Goal: Task Accomplishment & Management: Complete application form

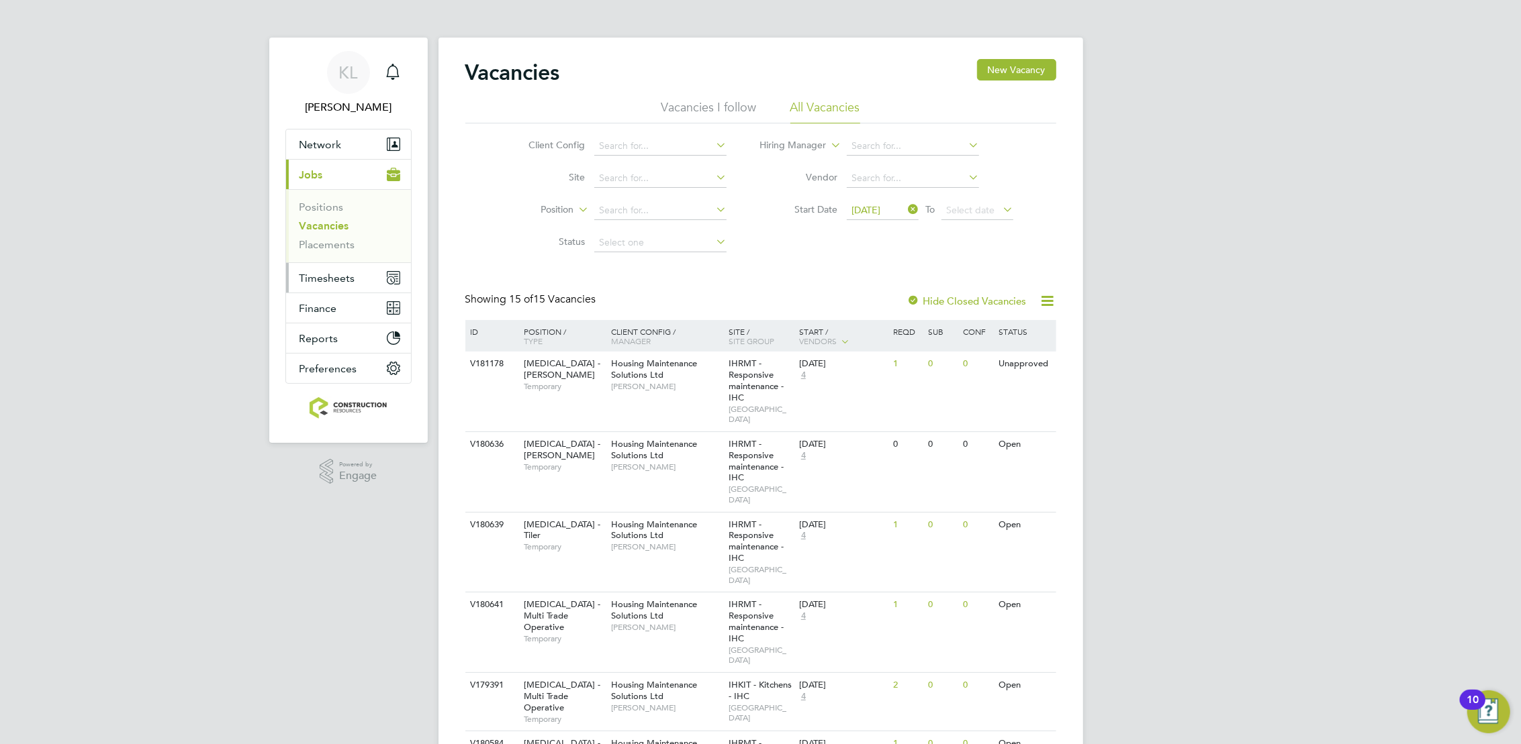
click at [319, 276] on span "Timesheets" at bounding box center [327, 278] width 56 height 13
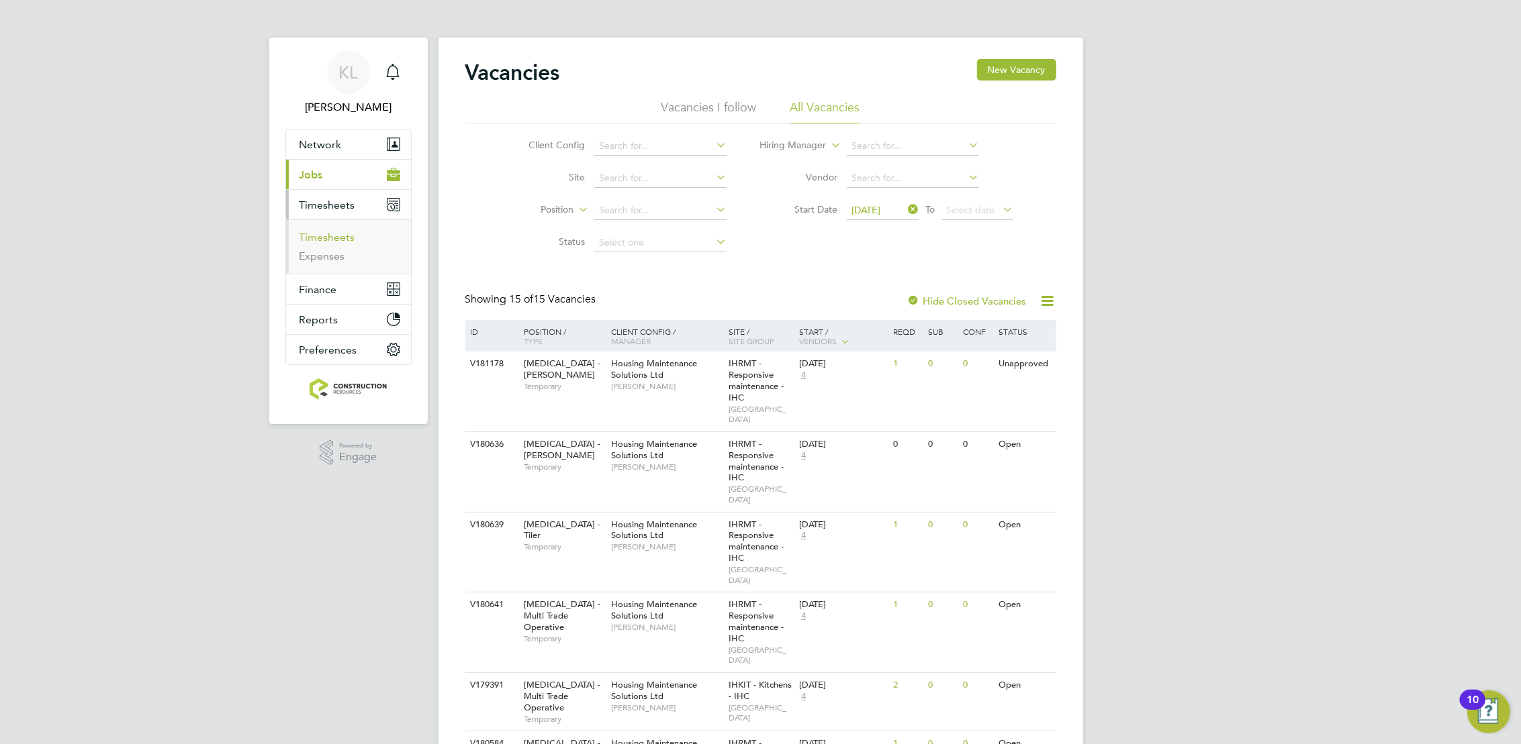
click at [309, 238] on link "Timesheets" at bounding box center [327, 237] width 56 height 13
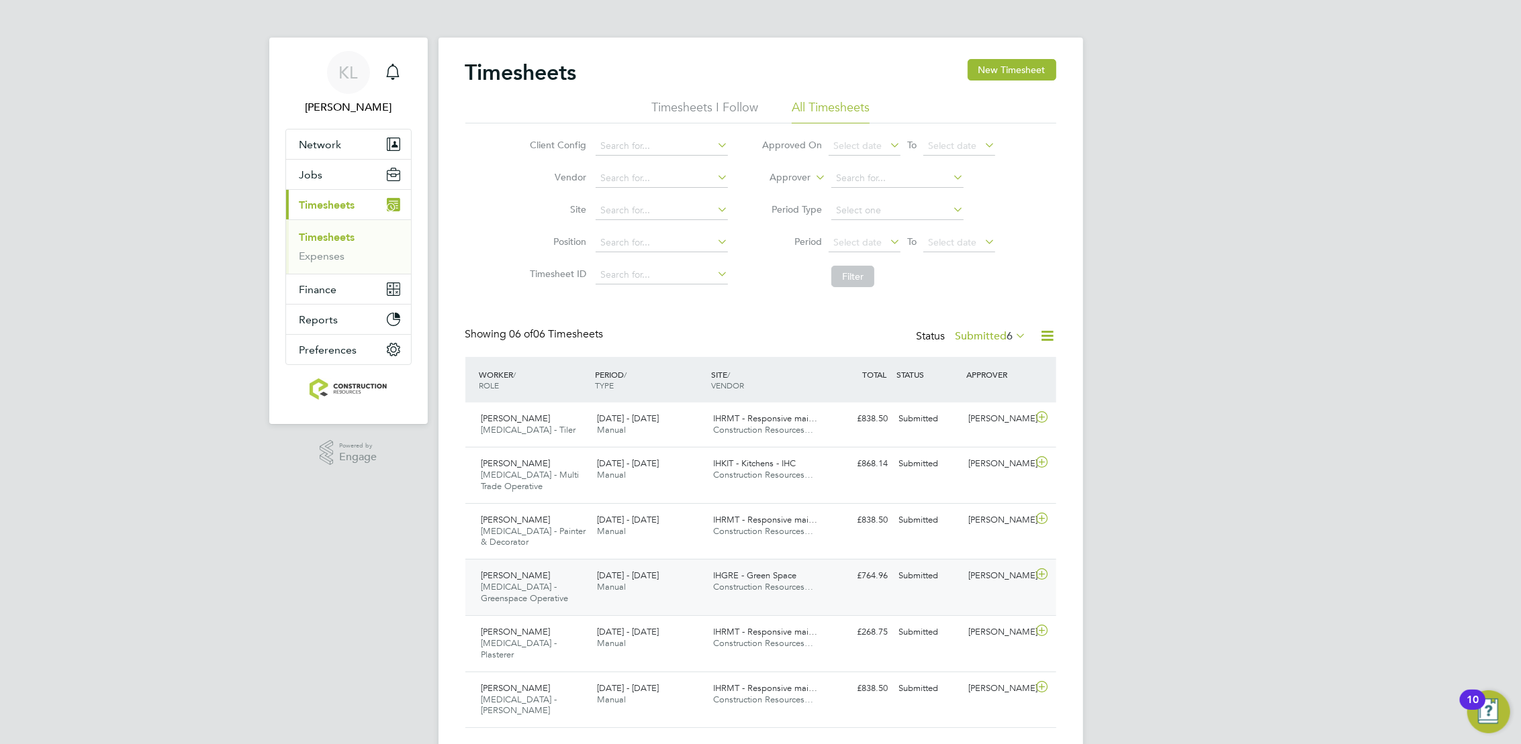
click at [861, 591] on div "[PERSON_NAME] [MEDICAL_DATA] - Greenspace Operative [DATE] - [DATE] [DATE] - [D…" at bounding box center [760, 587] width 591 height 56
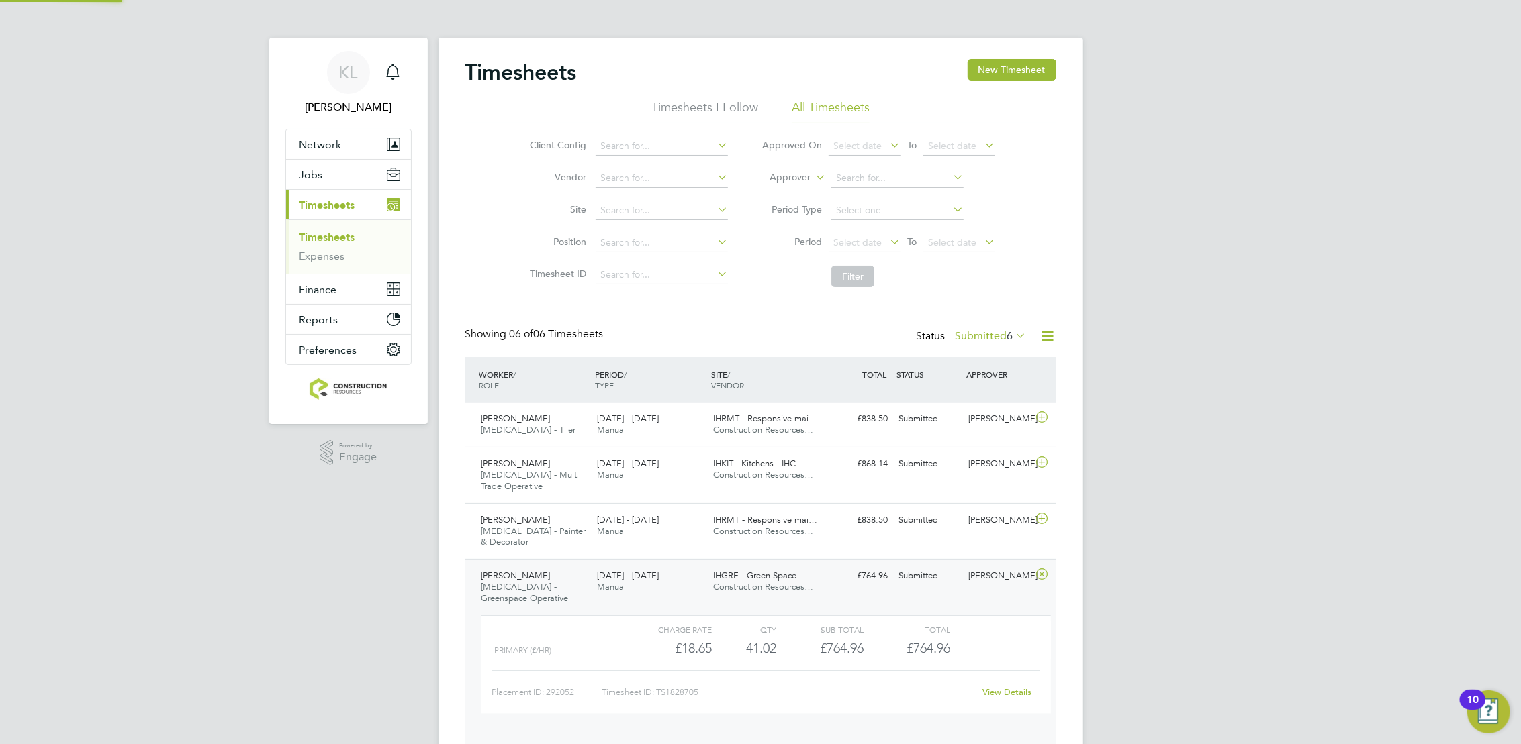
scroll to position [23, 131]
click at [1009, 682] on div "View Details" at bounding box center [1007, 692] width 66 height 21
click at [1004, 687] on link "View Details" at bounding box center [1006, 692] width 49 height 11
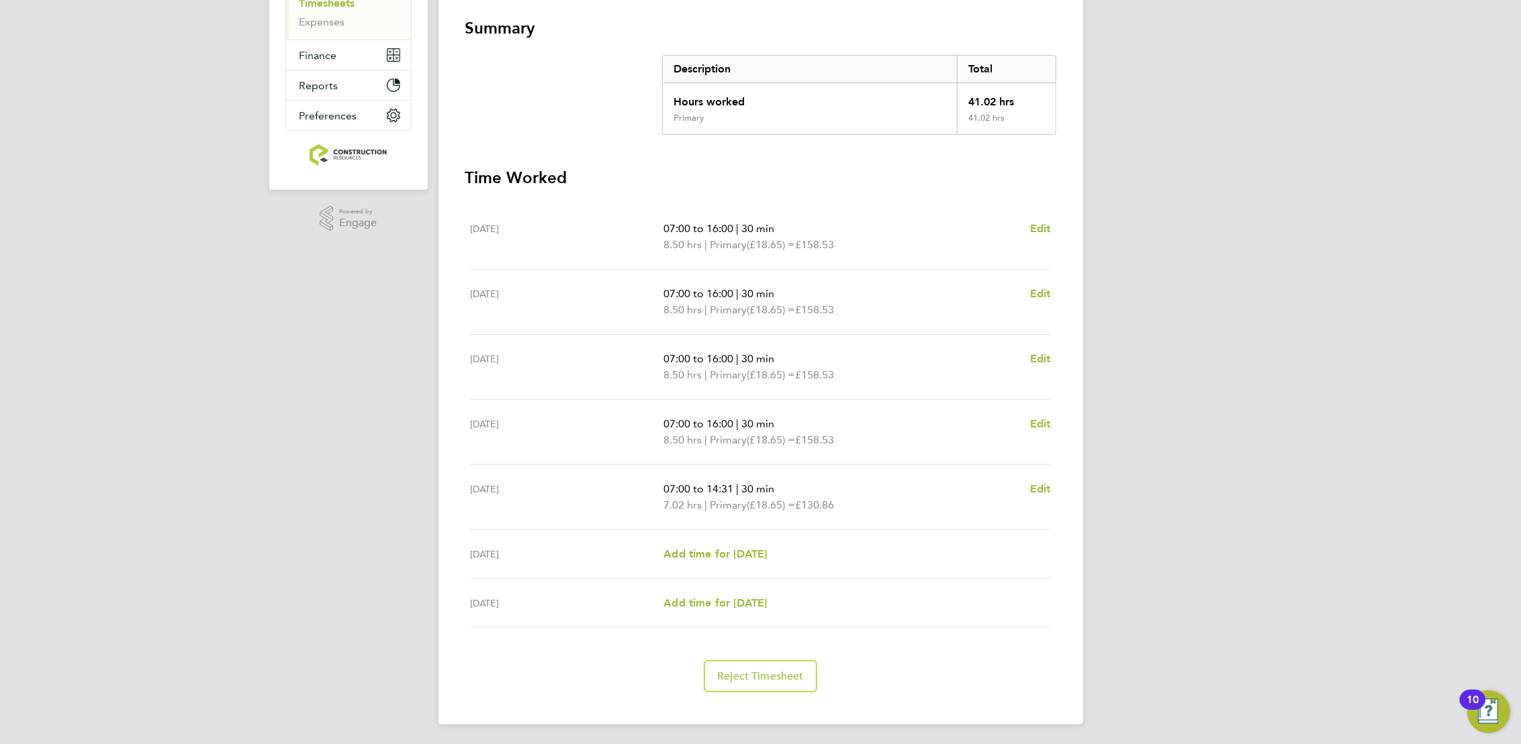
scroll to position [6, 0]
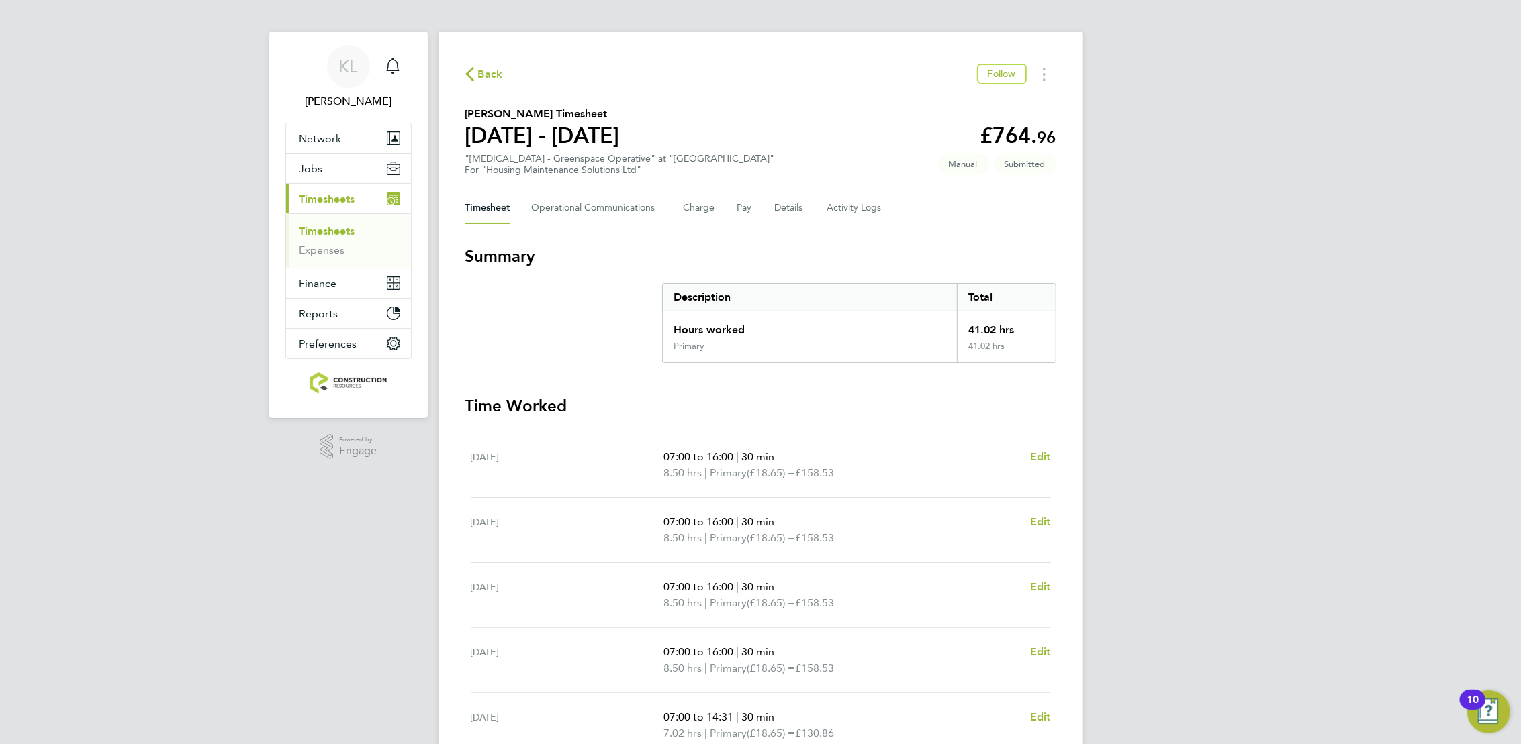
click at [498, 66] on span "Back" at bounding box center [490, 74] width 25 height 16
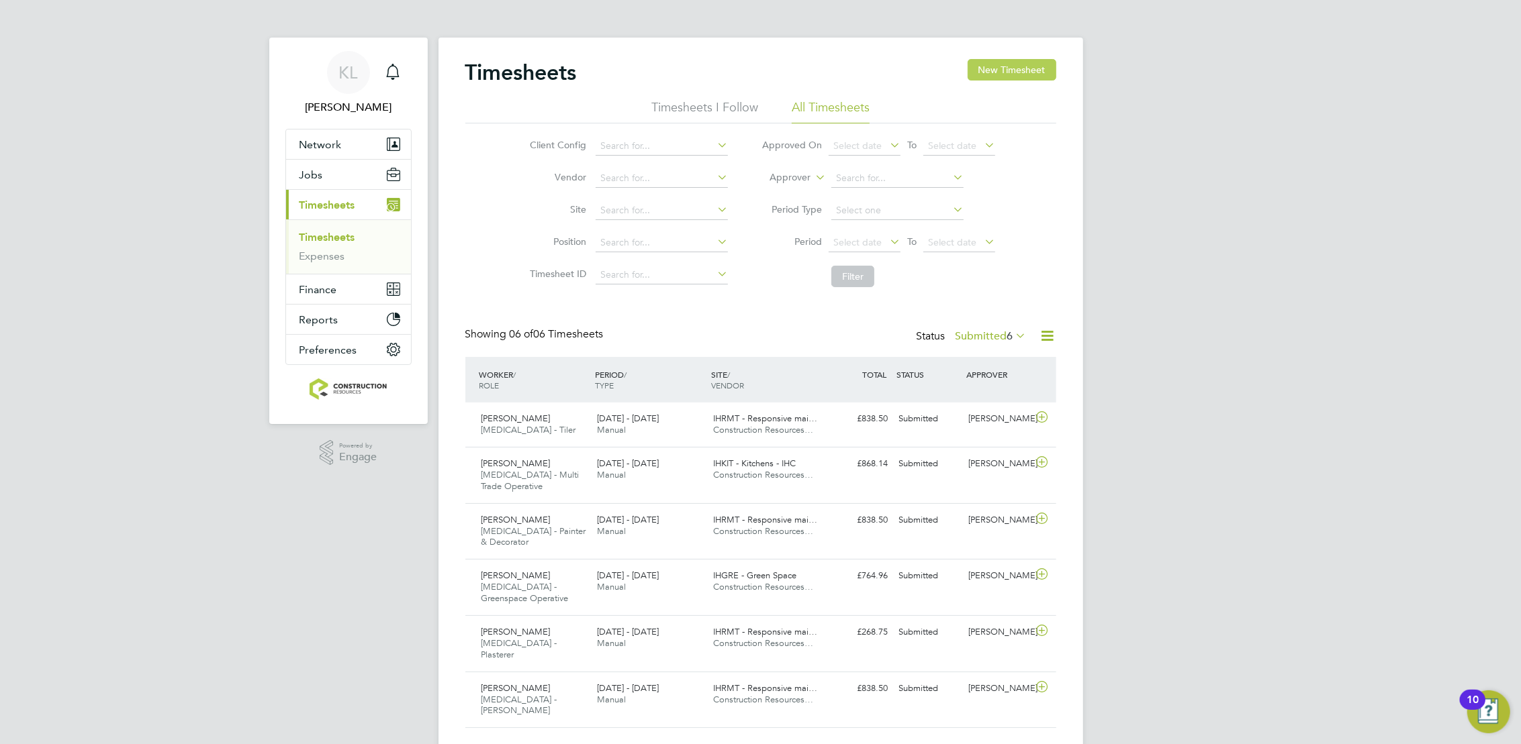
click at [1036, 63] on button "New Timesheet" at bounding box center [1011, 69] width 89 height 21
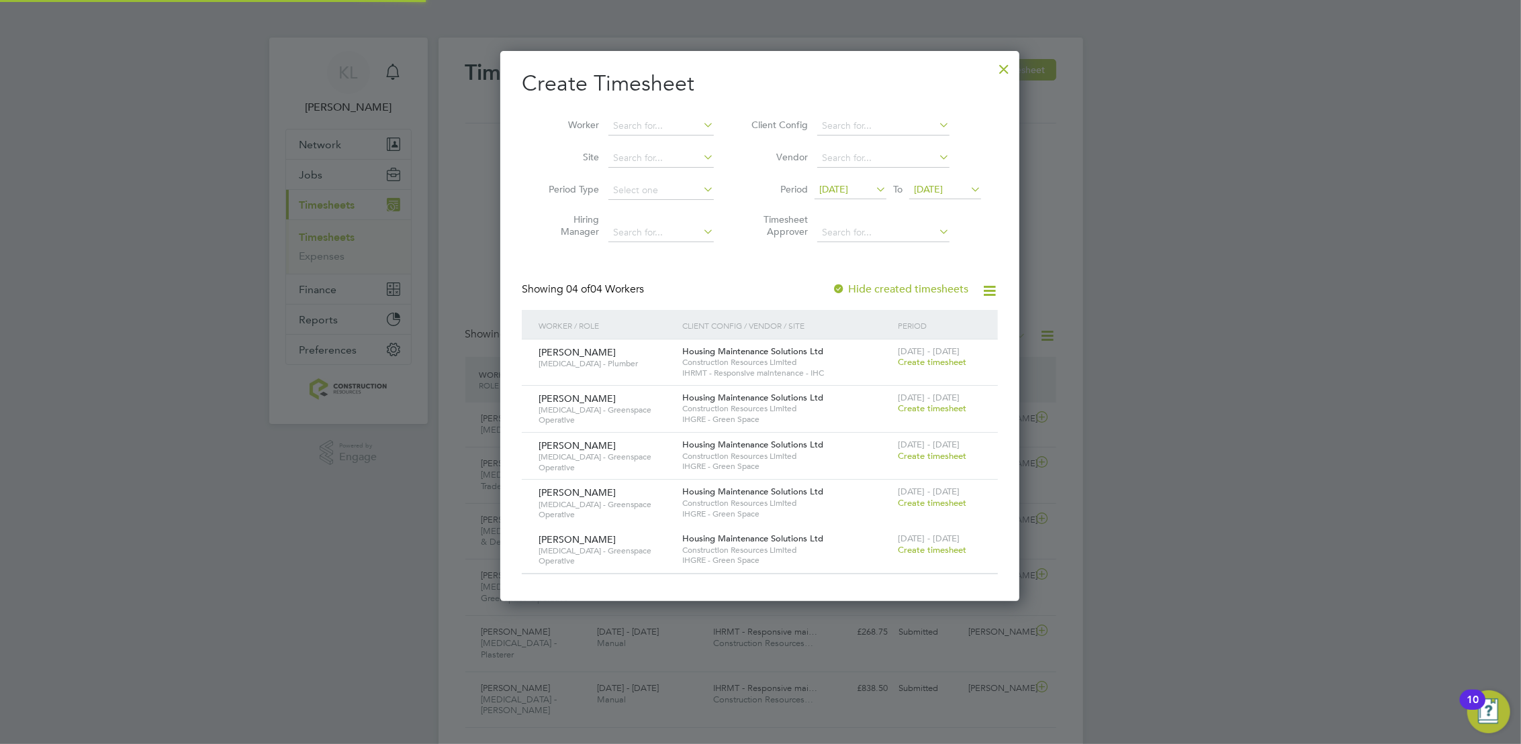
scroll to position [546, 519]
click at [930, 364] on span "Create timesheet" at bounding box center [932, 361] width 68 height 11
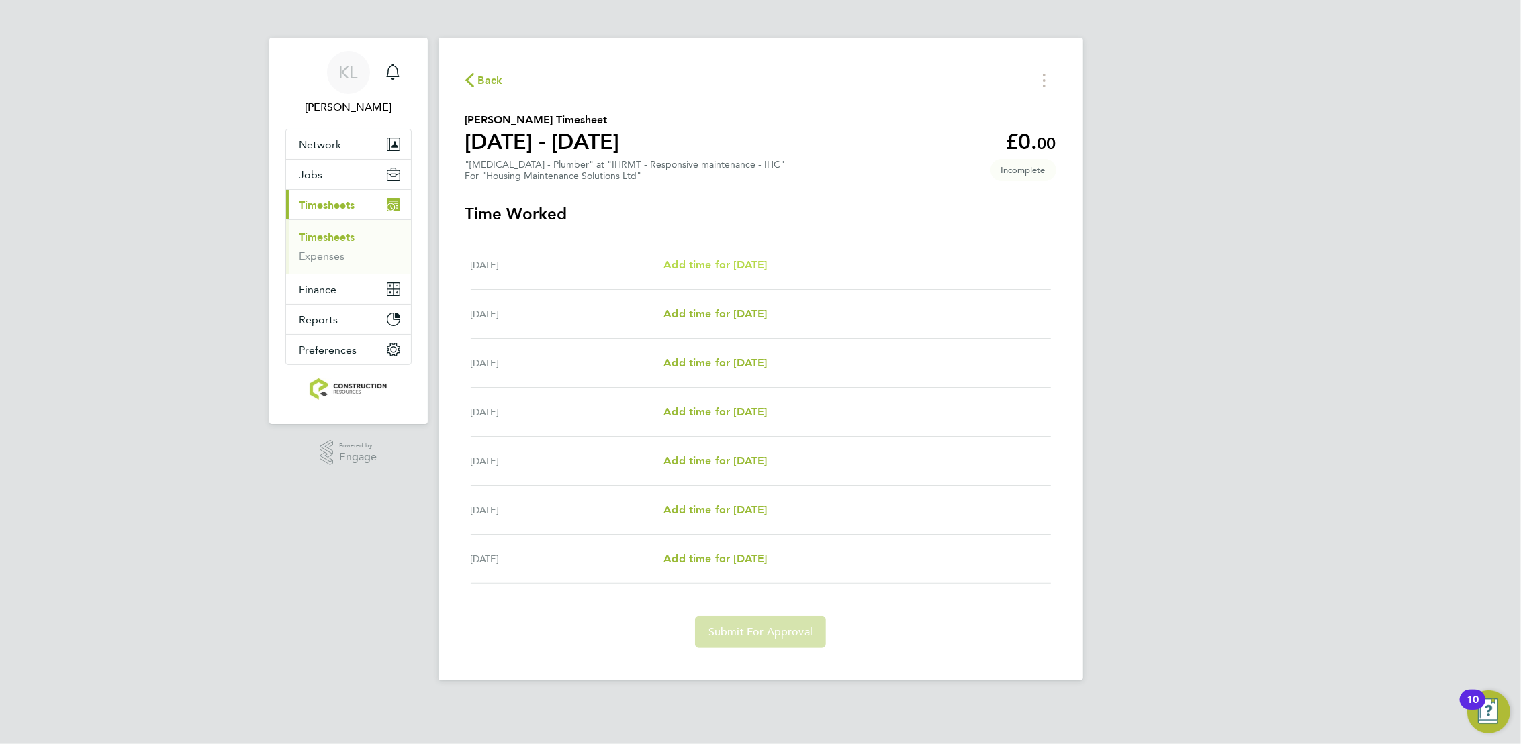
click at [708, 269] on span "Add time for [DATE]" at bounding box center [714, 264] width 103 height 13
select select "30"
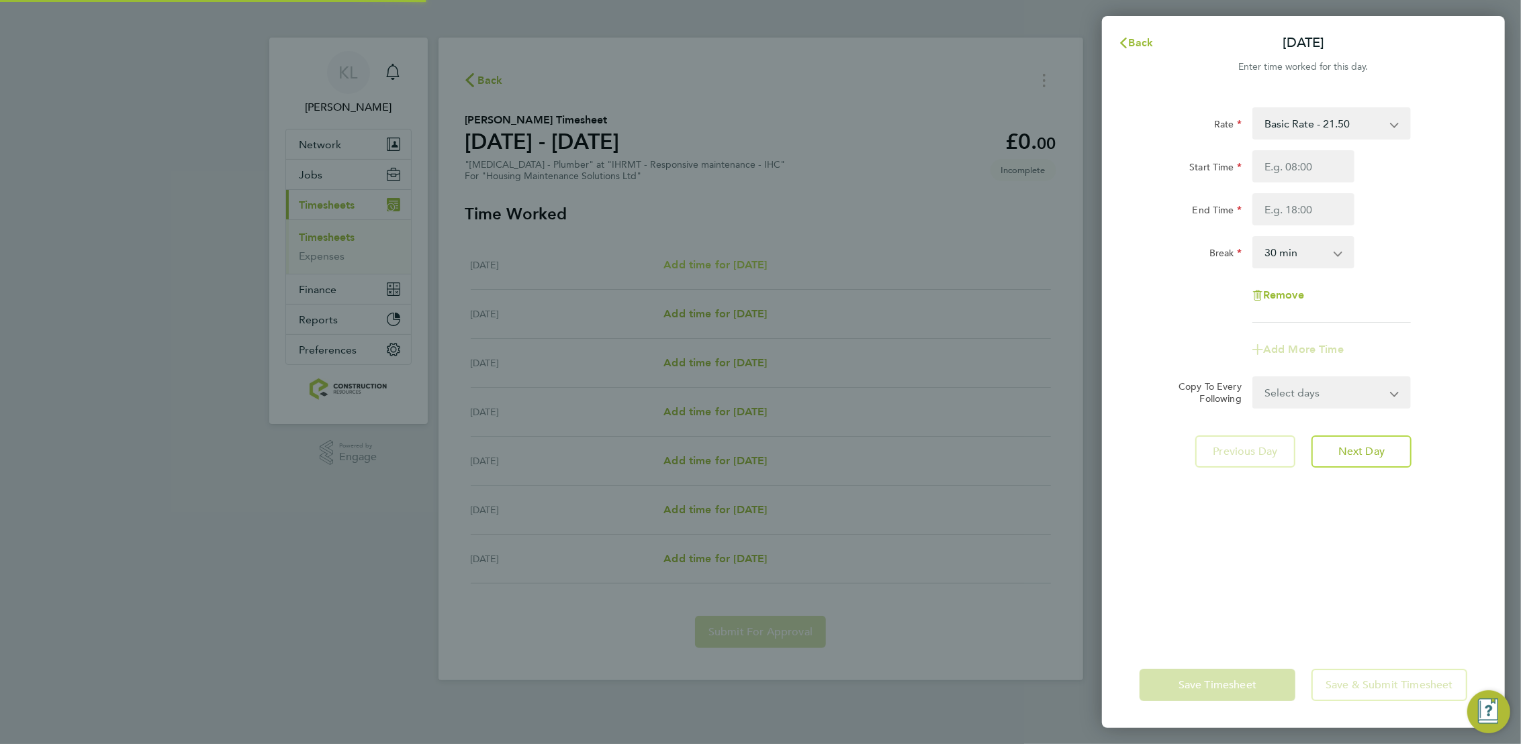
click at [708, 269] on div "Back [DATE] Enter time worked for this day. Rate Basic Rate - 21.50 Start Time …" at bounding box center [760, 372] width 1521 height 744
click at [1290, 175] on input "Start Time" at bounding box center [1303, 166] width 102 height 32
type input "08:00"
type input "16:30"
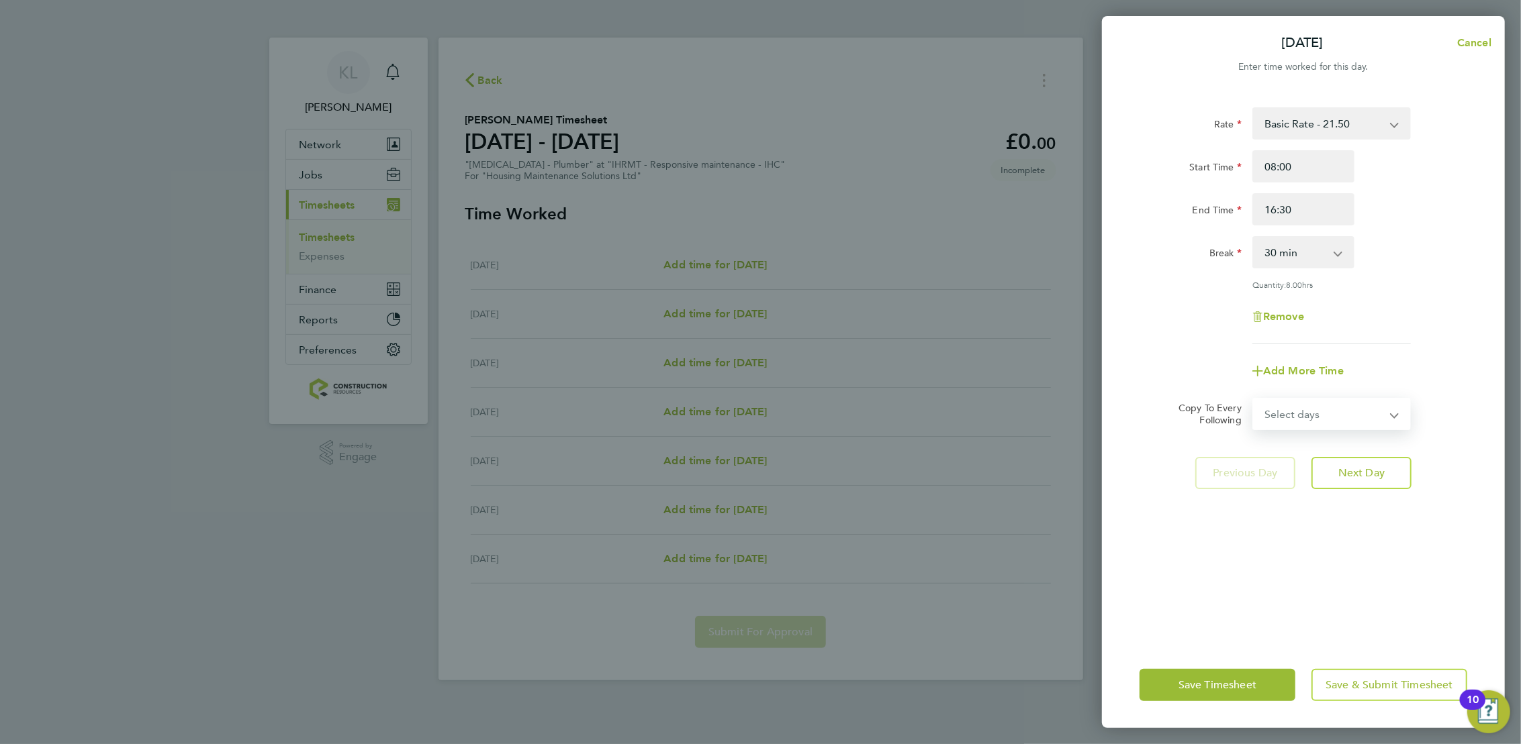
click at [1336, 394] on form "Rate Basic Rate - 21.50 Start Time 08:00 End Time 16:30 Break 0 min 15 min 30 m…" at bounding box center [1303, 268] width 328 height 323
select select "WEEKDAY"
click at [1253, 399] on select "Select days Day Weekday (Mon-Fri) Weekend (Sat-Sun) Tuesday Wednesday Thursday …" at bounding box center [1323, 414] width 141 height 30
select select "2025-09-28"
click at [1355, 534] on span "Next Day" at bounding box center [1361, 532] width 46 height 13
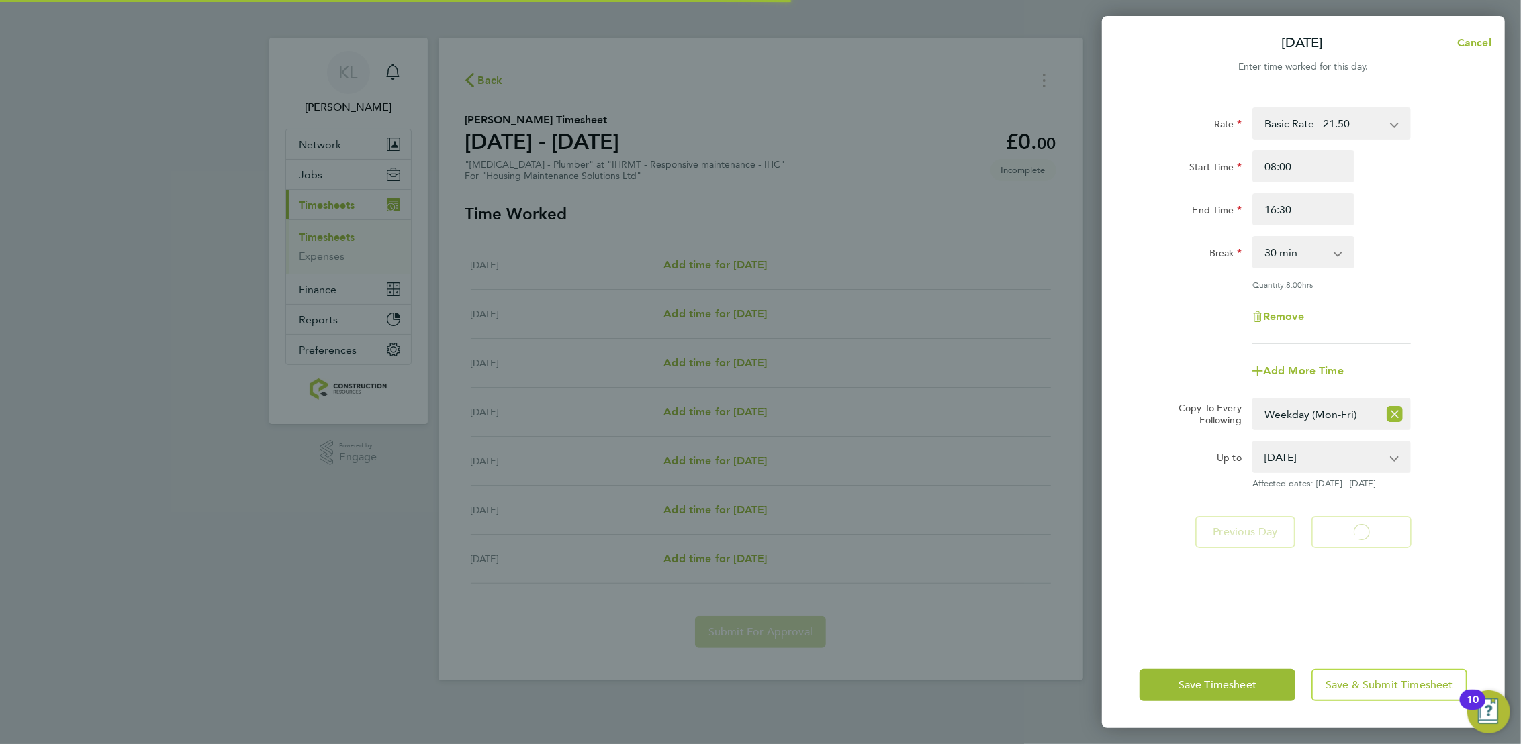
select select "30"
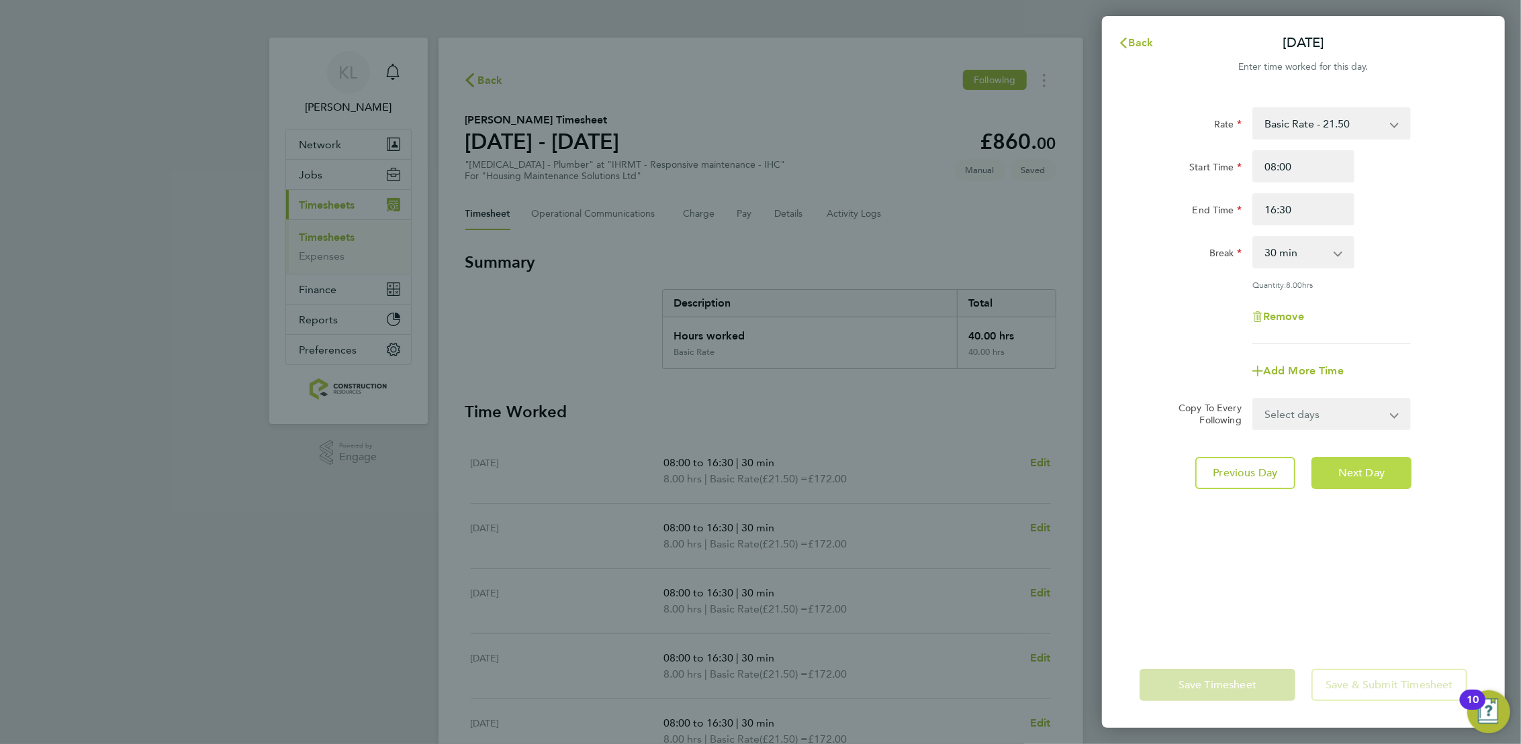
click at [1327, 475] on button "Next Day" at bounding box center [1361, 473] width 100 height 32
select select "30"
click at [1327, 475] on button "Next Day" at bounding box center [1361, 473] width 100 height 32
select select "30"
click at [1327, 475] on button "Next Day" at bounding box center [1361, 473] width 100 height 32
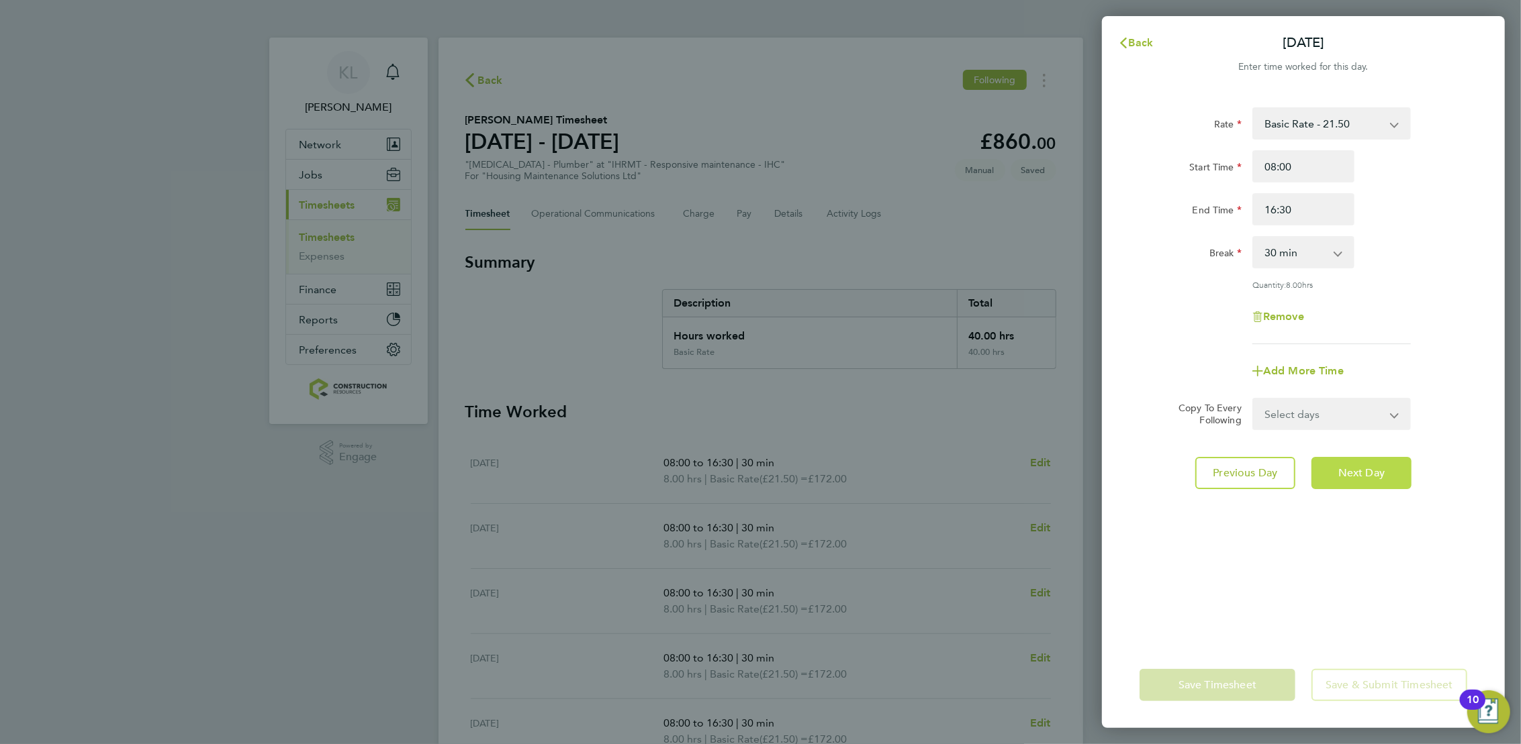
select select "30"
click at [1275, 215] on input "16:30" at bounding box center [1303, 209] width 102 height 32
type input "15:30"
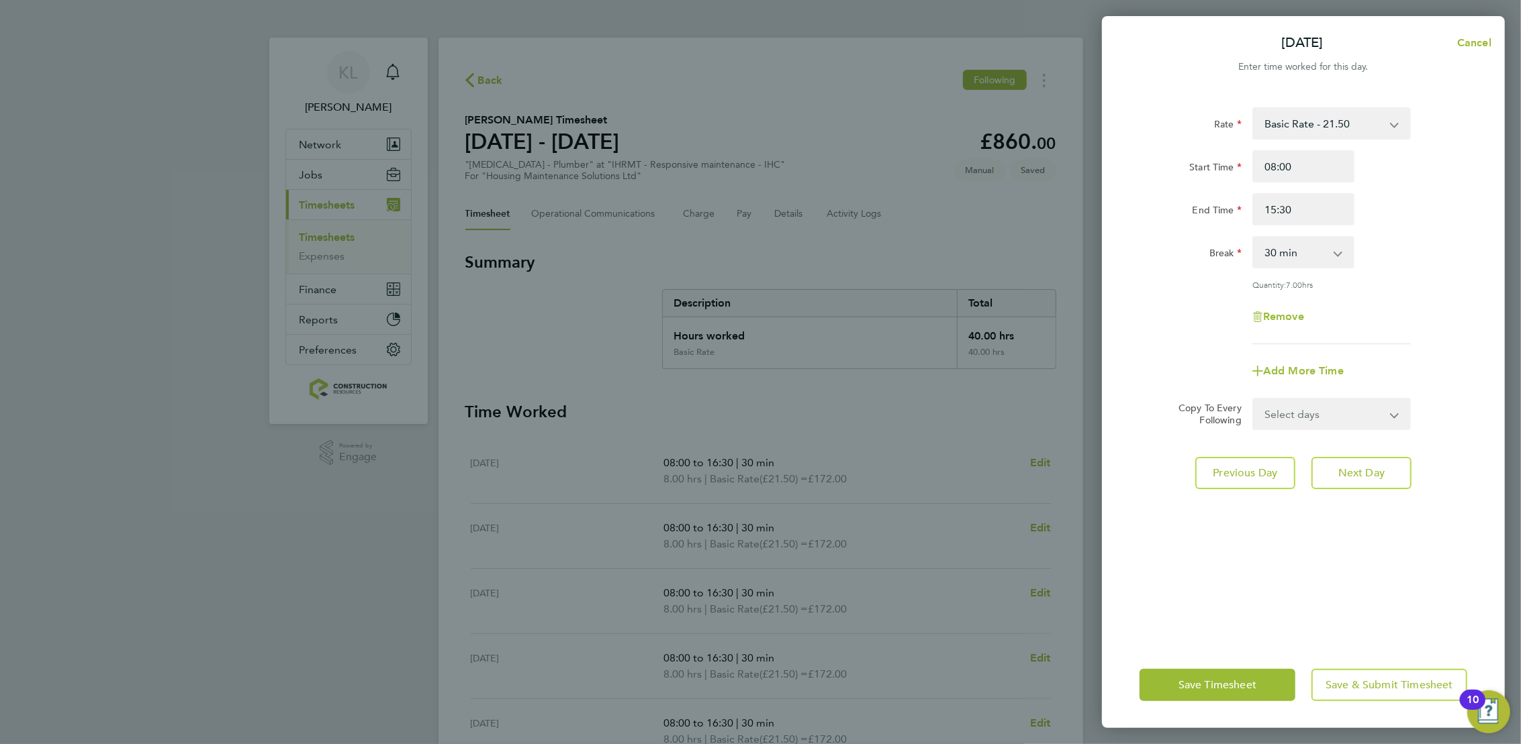
click at [1162, 422] on div "Copy To Every Following" at bounding box center [1204, 414] width 85 height 32
click at [1390, 684] on span "Save & Submit Timesheet" at bounding box center [1389, 685] width 128 height 13
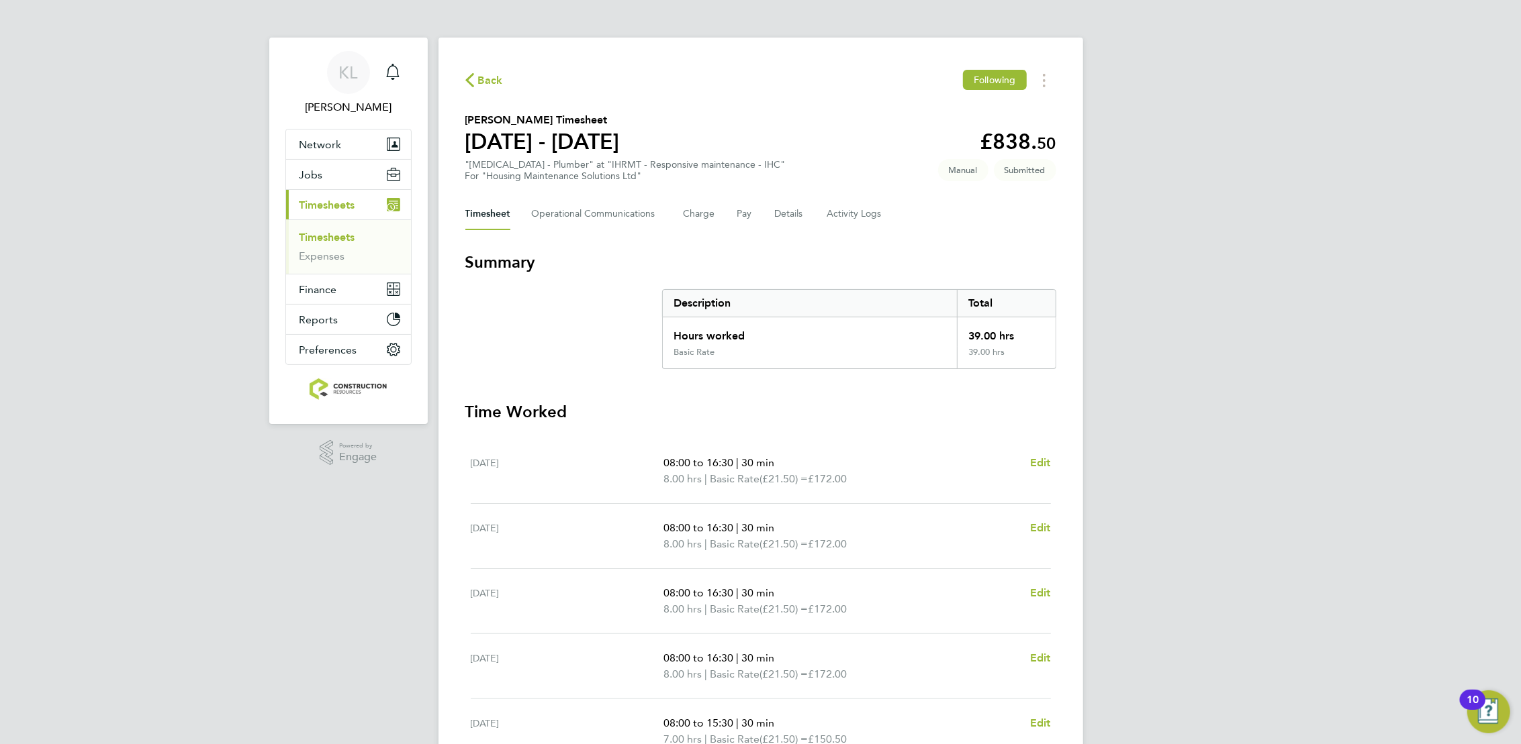
click at [478, 75] on span "Back" at bounding box center [490, 81] width 25 height 16
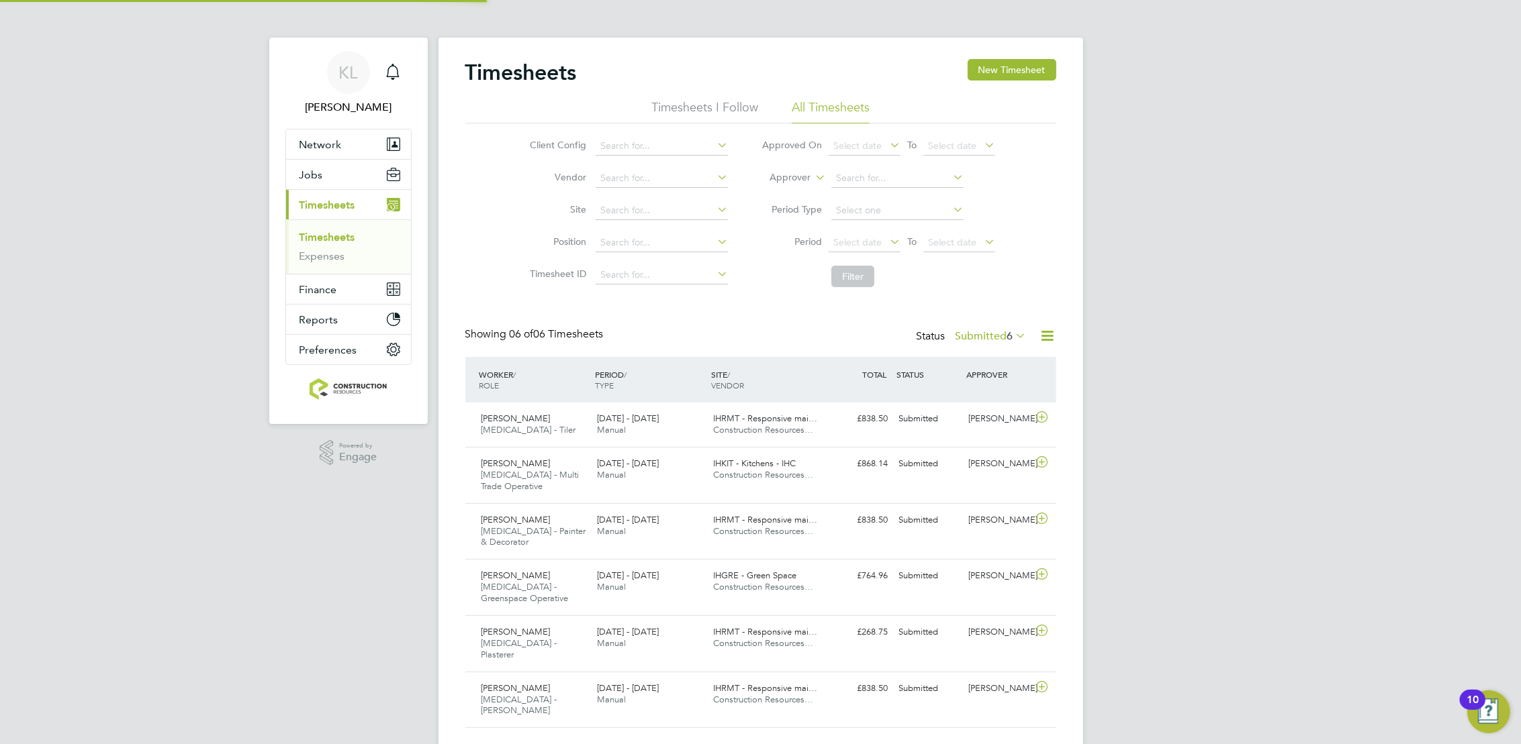
scroll to position [34, 117]
click at [858, 540] on div "Sheryl Lawrenson HMS - Painter & Decorator 22 - 28 Sep 2025 22 - 28 Sep 2025 Ma…" at bounding box center [760, 531] width 591 height 56
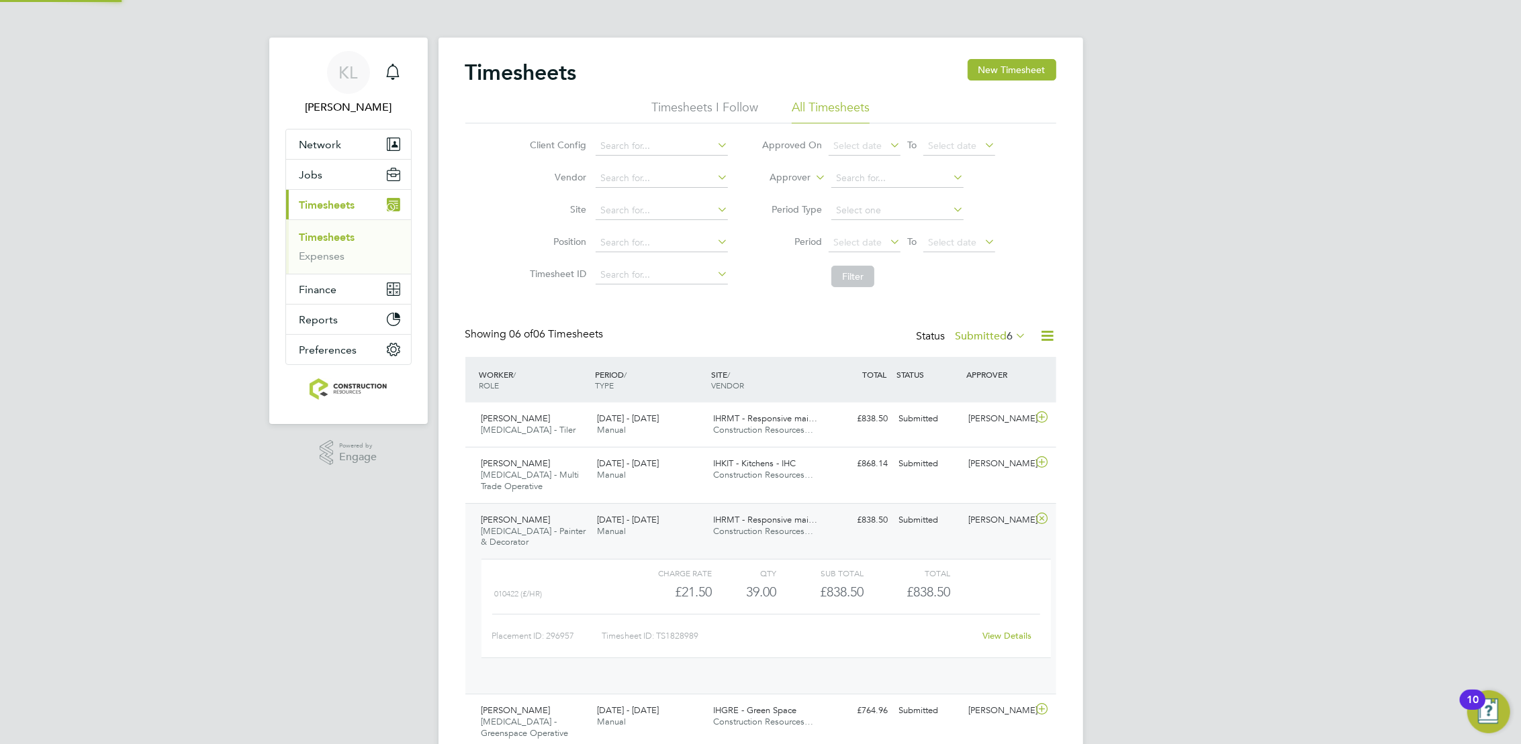
scroll to position [23, 131]
click at [832, 565] on div "Sub Total" at bounding box center [820, 573] width 87 height 16
click at [814, 712] on div "[PERSON_NAME] [MEDICAL_DATA] - Greenspace Operative [DATE] - [DATE] [DATE] - [D…" at bounding box center [760, 711] width 591 height 56
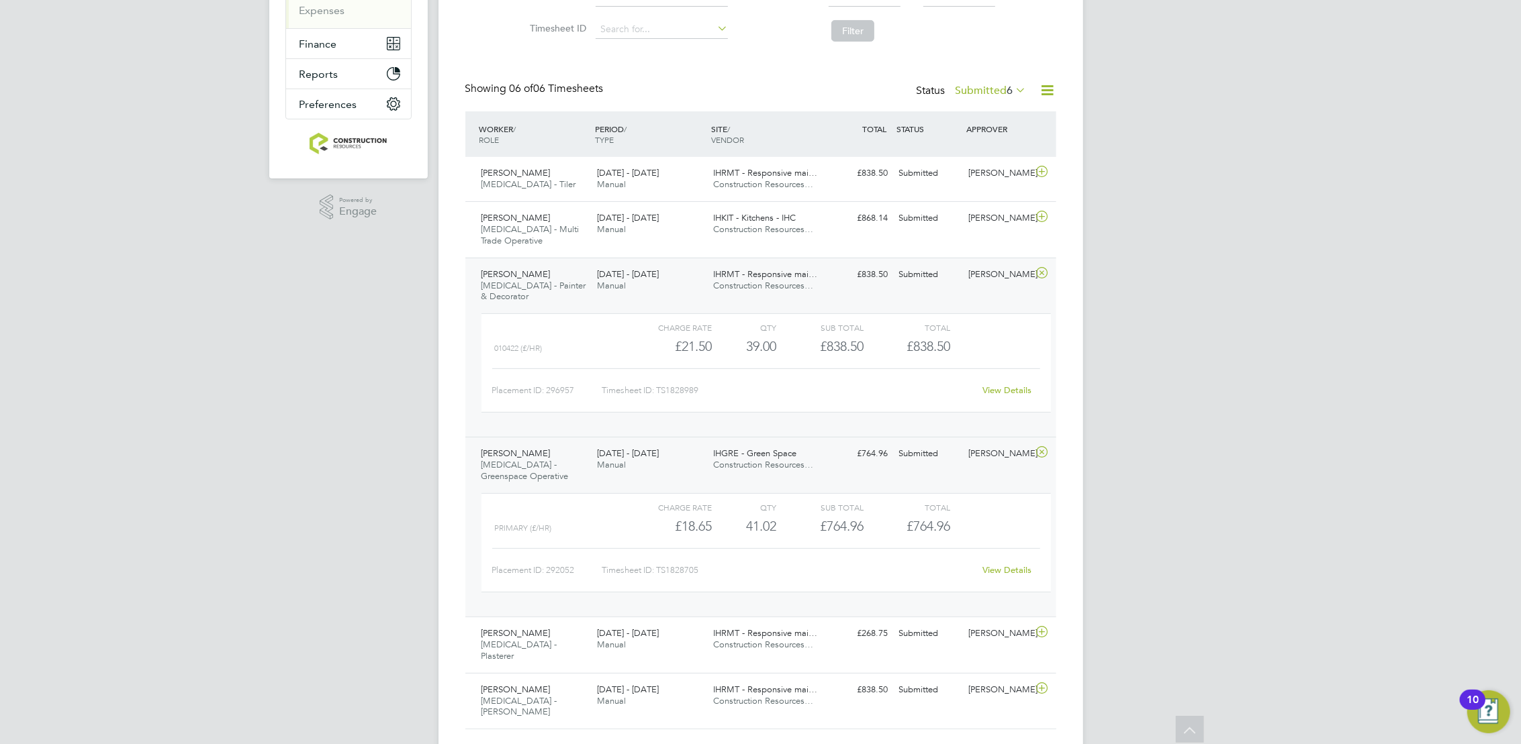
click at [1004, 565] on link "View Details" at bounding box center [1006, 570] width 49 height 11
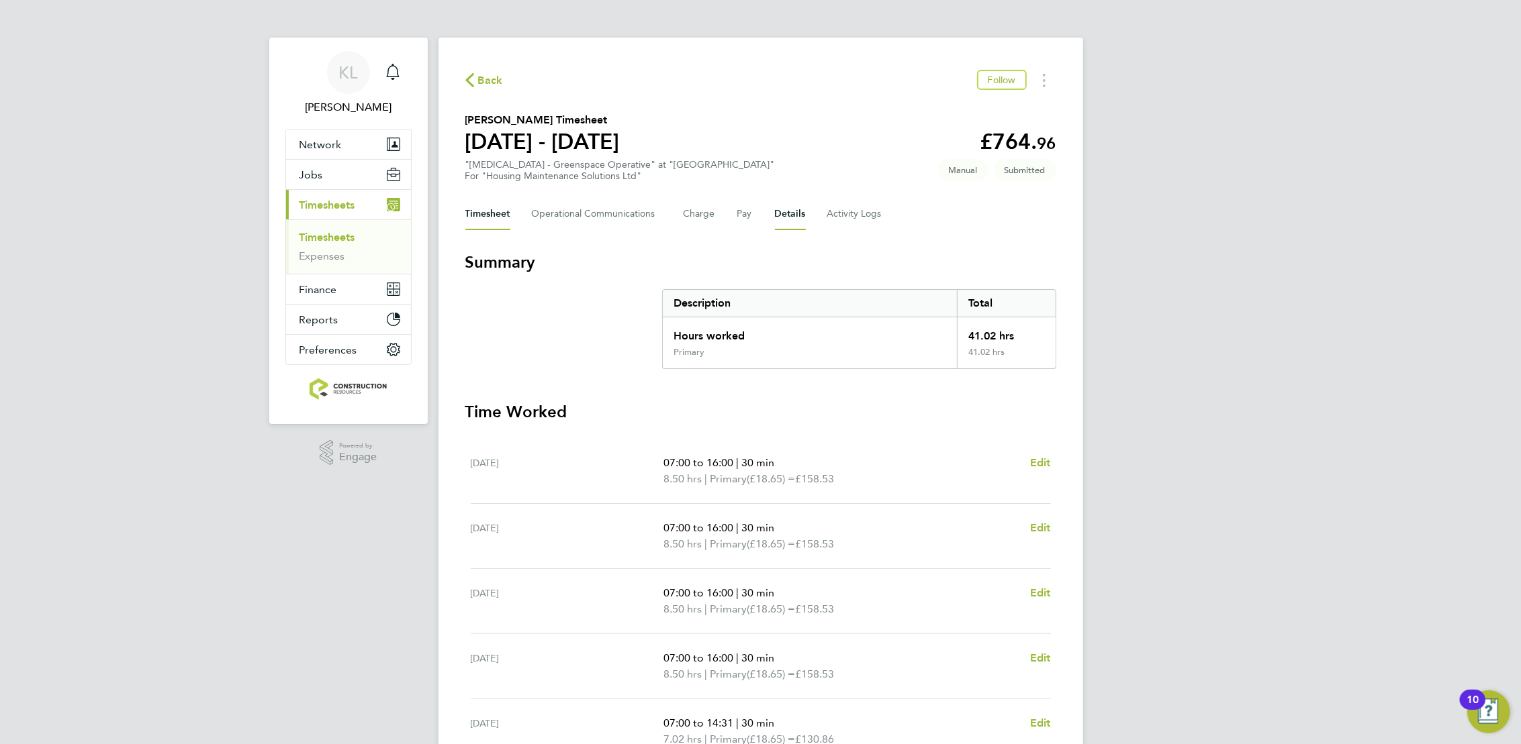
click at [775, 207] on button "Details" at bounding box center [790, 214] width 31 height 32
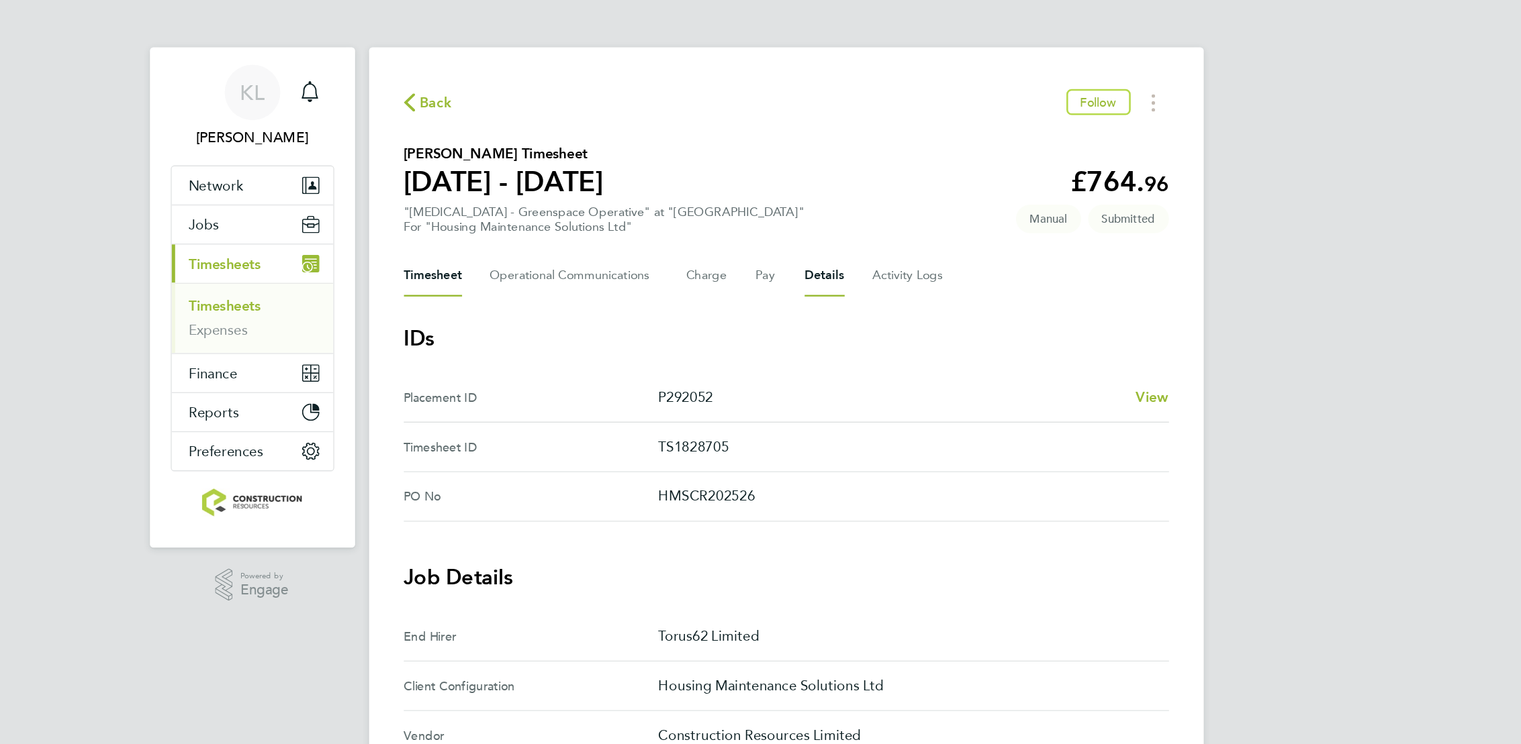
click at [484, 207] on button "Timesheet" at bounding box center [487, 214] width 45 height 32
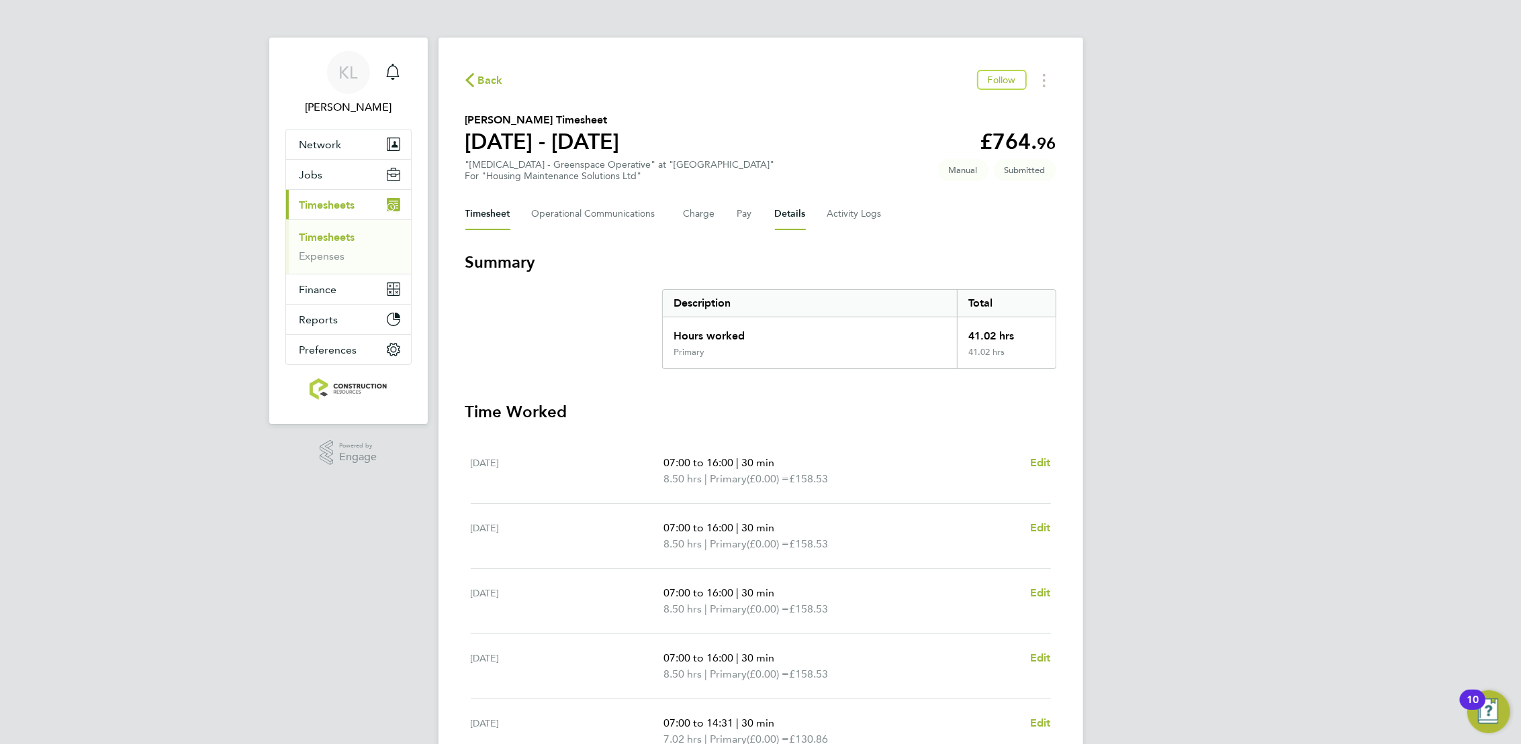
click at [775, 215] on button "Details" at bounding box center [790, 214] width 31 height 32
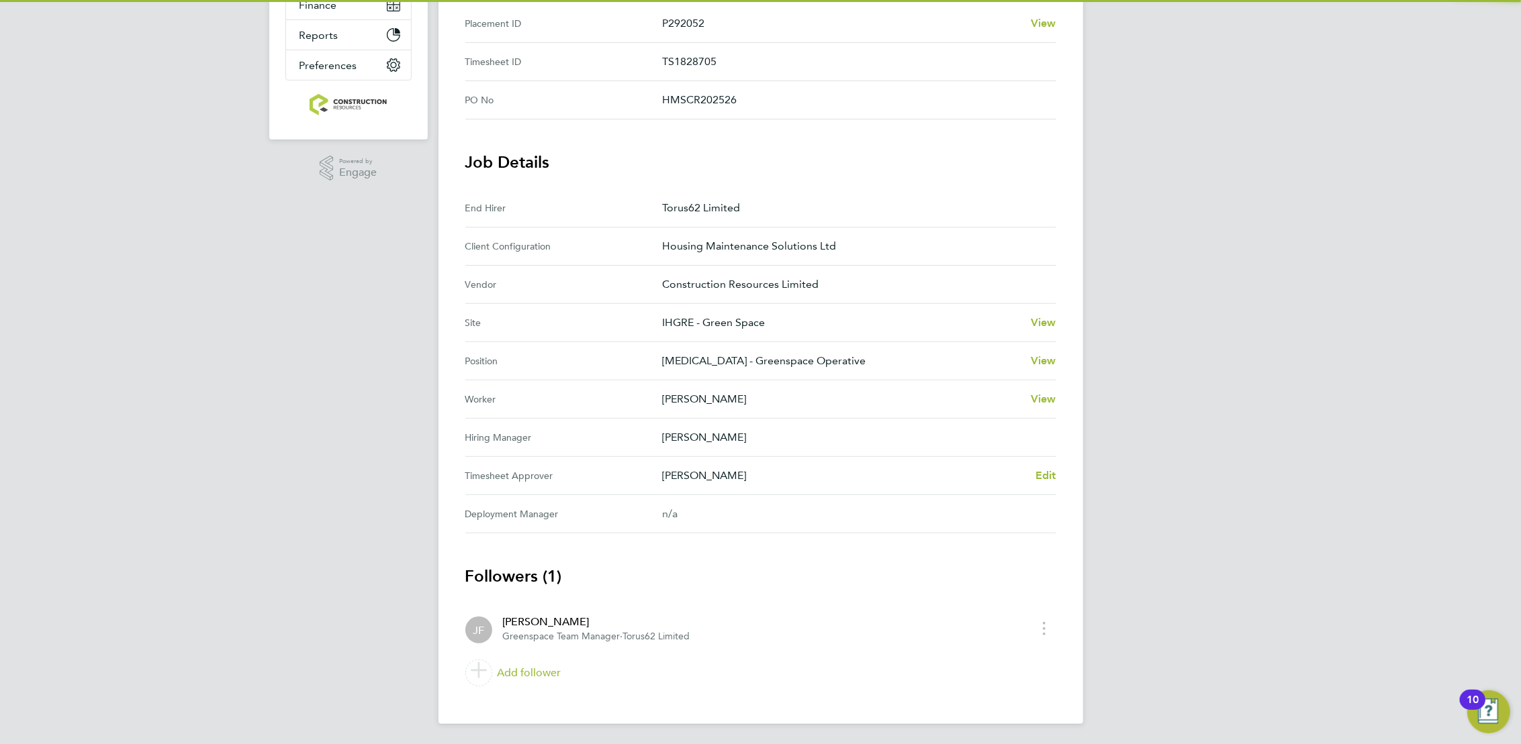
scroll to position [281, 0]
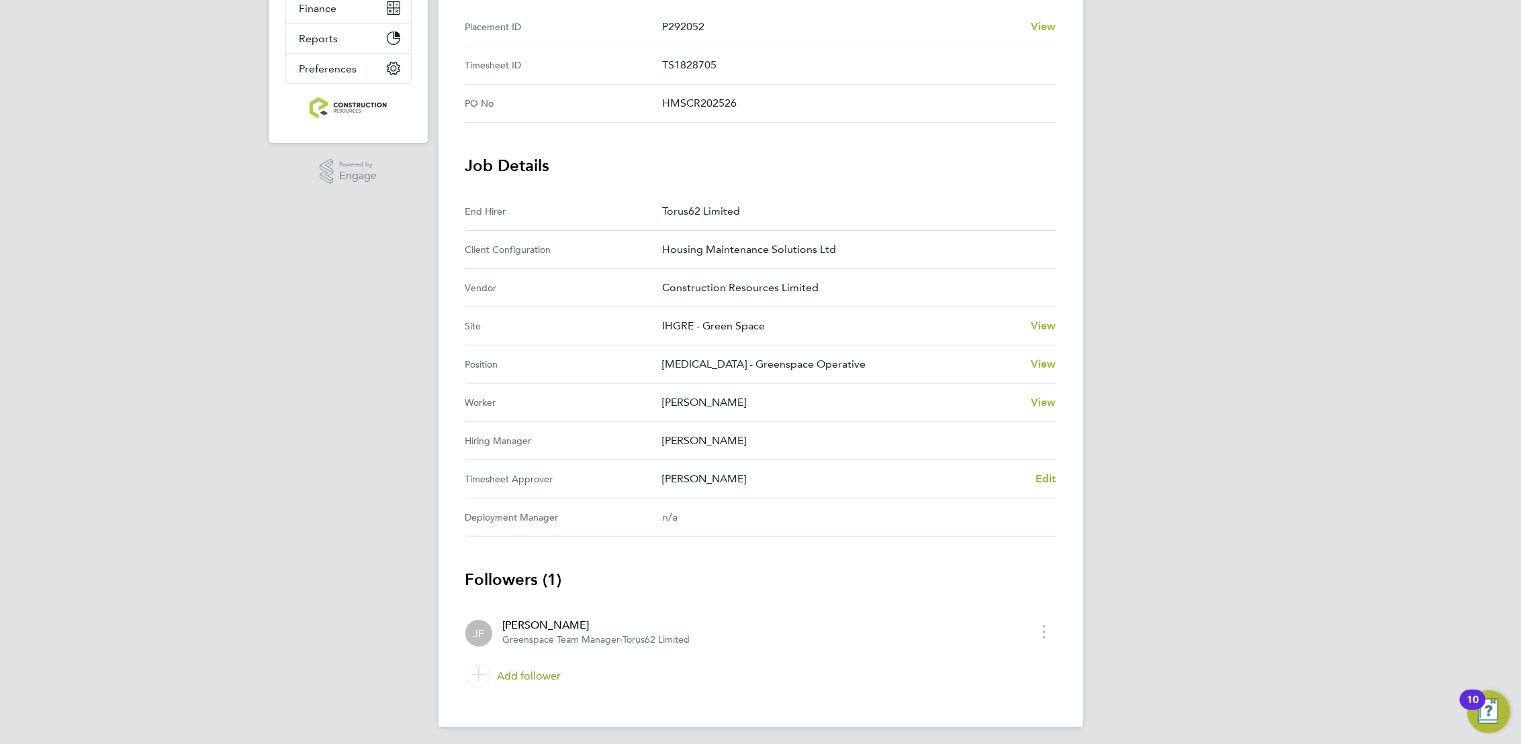
click at [505, 671] on link "Add follower" at bounding box center [760, 677] width 591 height 38
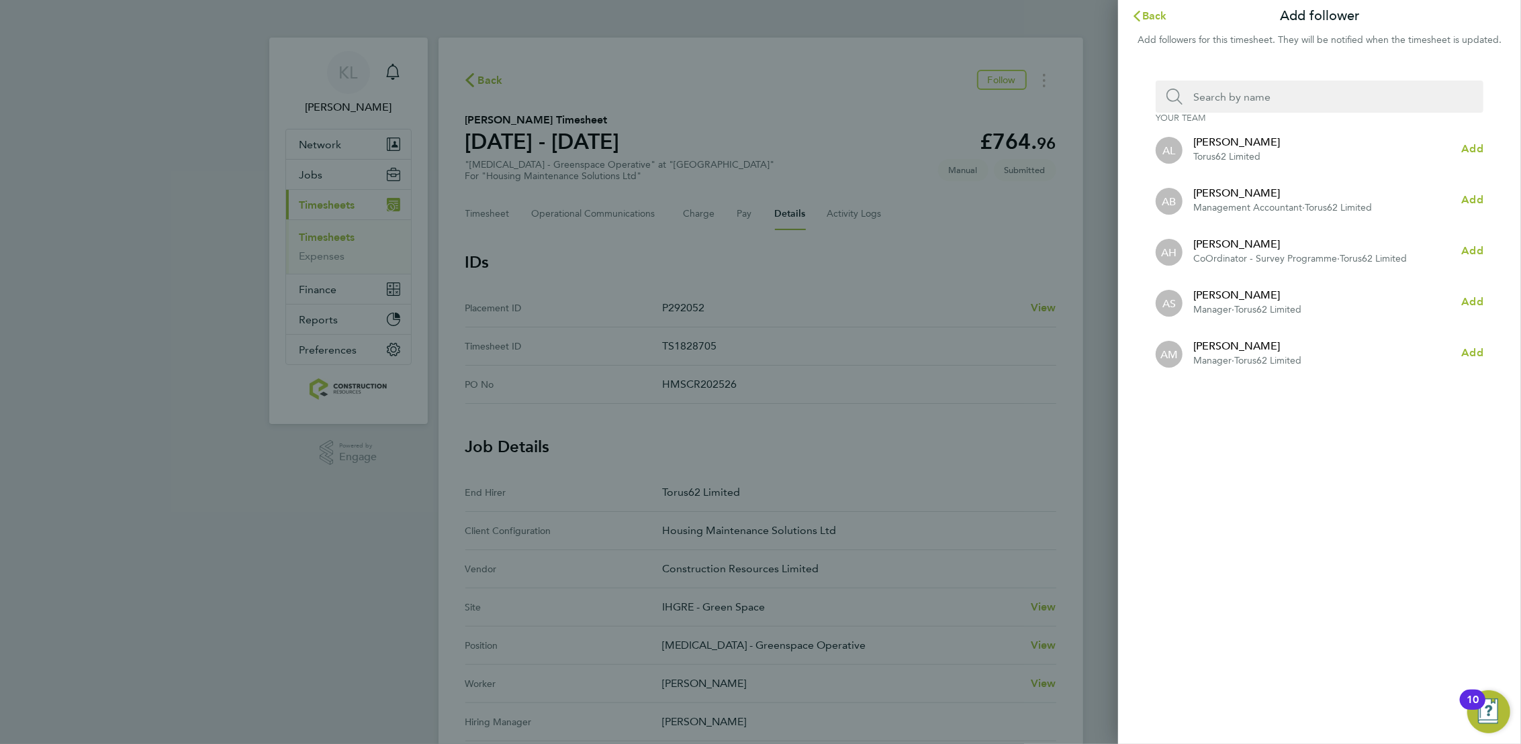
click at [1286, 85] on input "Search team member by name:" at bounding box center [1324, 97] width 285 height 32
type input "CHRIS AN"
click at [1464, 352] on span "Add" at bounding box center [1471, 352] width 21 height 13
click at [492, 23] on div "Back Add follower Add followers for this timesheet. They will be notified when …" at bounding box center [760, 372] width 1521 height 744
click at [487, 69] on div "Back Add follower Add followers for this timesheet. They will be notified when …" at bounding box center [760, 372] width 1521 height 744
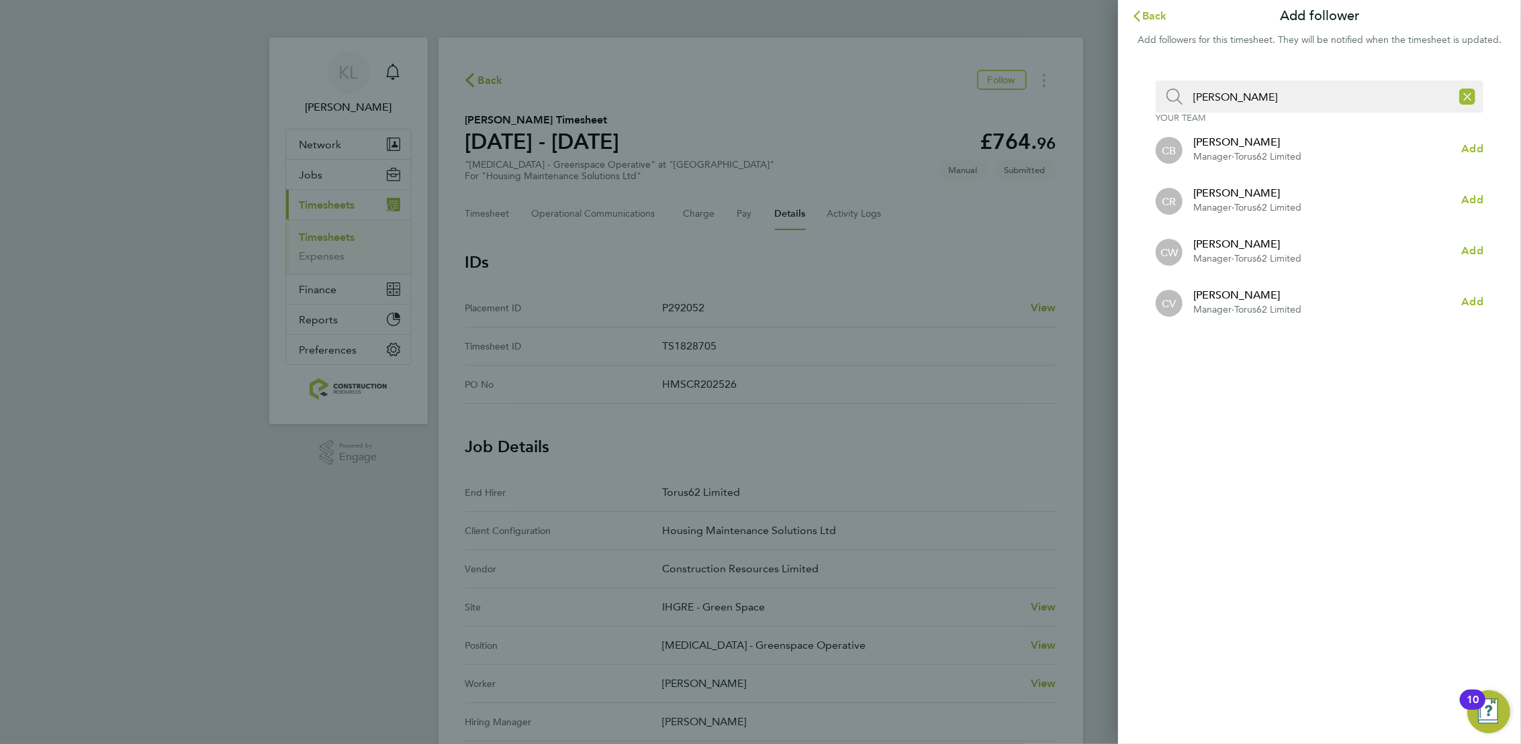
click at [488, 82] on div "Back Add follower Add followers for this timesheet. They will be notified when …" at bounding box center [760, 372] width 1521 height 744
click at [1160, 7] on button "Back" at bounding box center [1149, 16] width 62 height 27
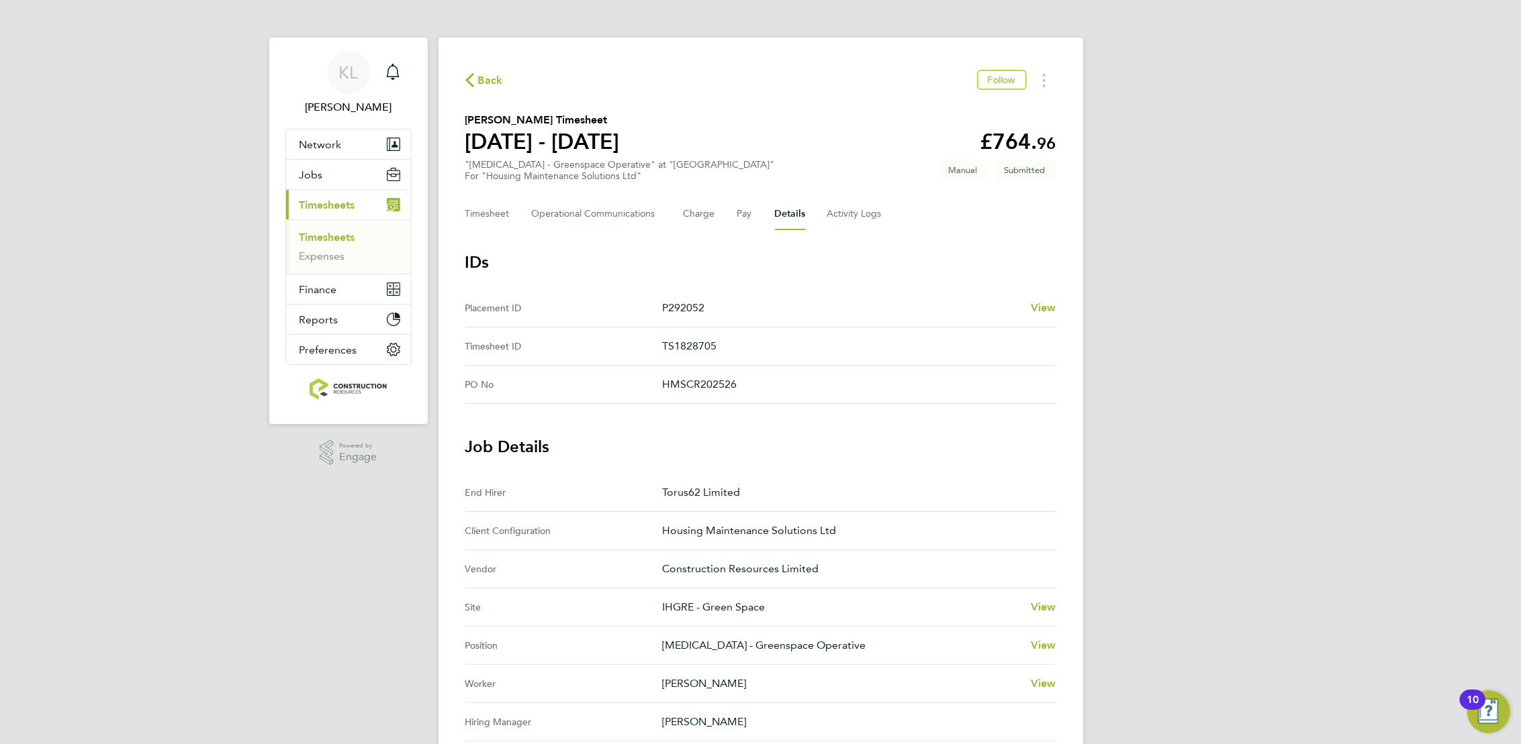
click at [464, 73] on div "Back Follow Lewis Mccathy's Timesheet 22 - 28 Sept 2025 £764. 96 "HMS - Greensp…" at bounding box center [760, 549] width 644 height 1022
click at [471, 75] on icon "button" at bounding box center [469, 80] width 9 height 14
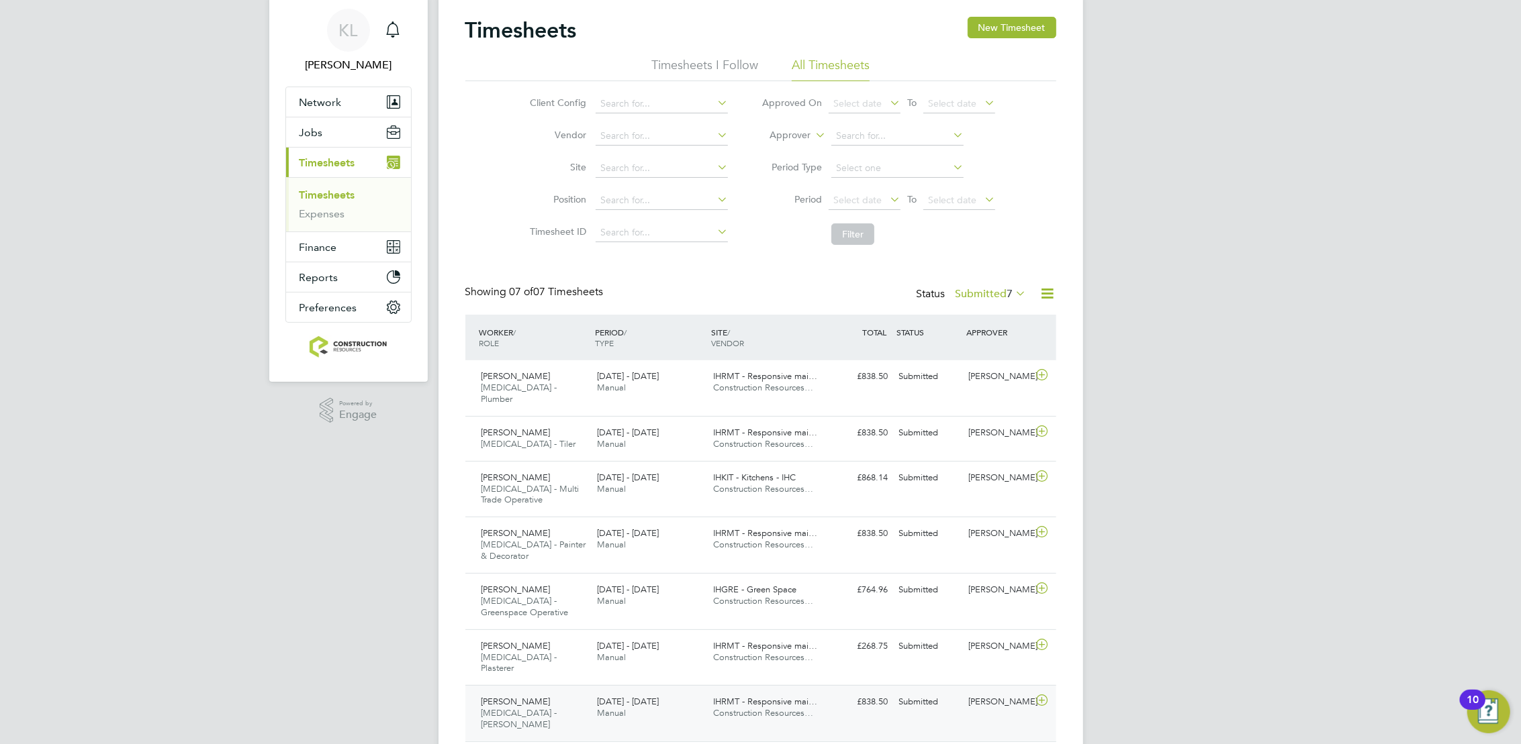
click at [661, 691] on div "22 - 28 Sep 2025 Manual" at bounding box center [649, 708] width 116 height 34
